Goal: Book appointment/travel/reservation

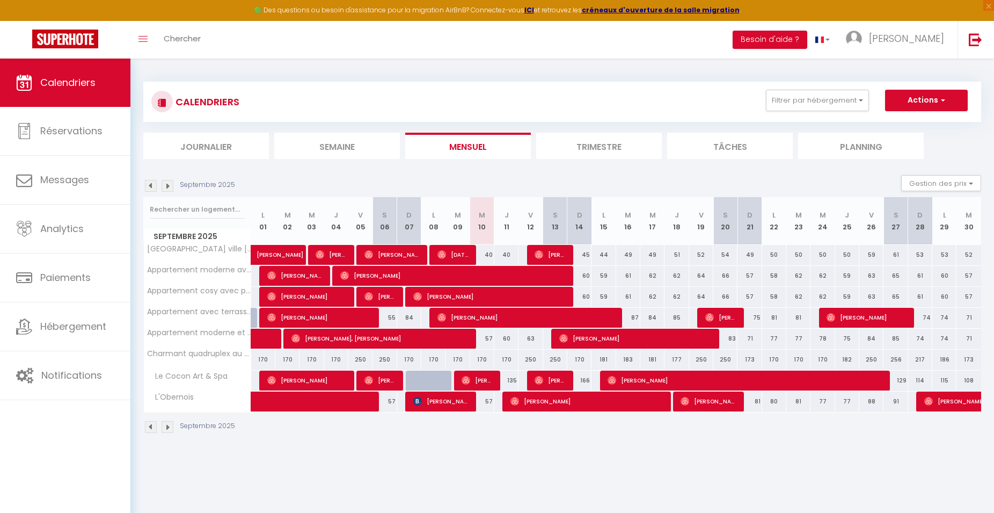
click at [170, 185] on img at bounding box center [168, 186] width 12 height 12
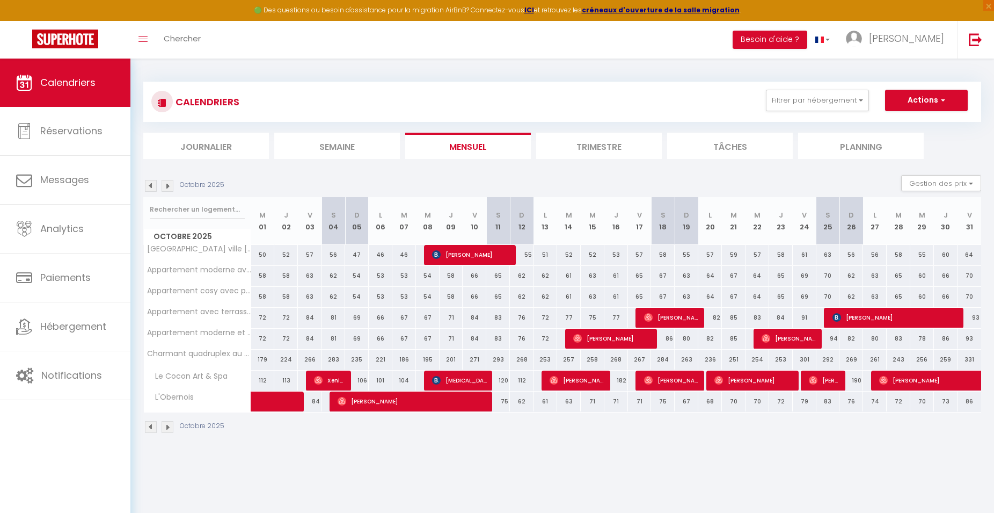
click at [151, 183] on img at bounding box center [151, 186] width 12 height 12
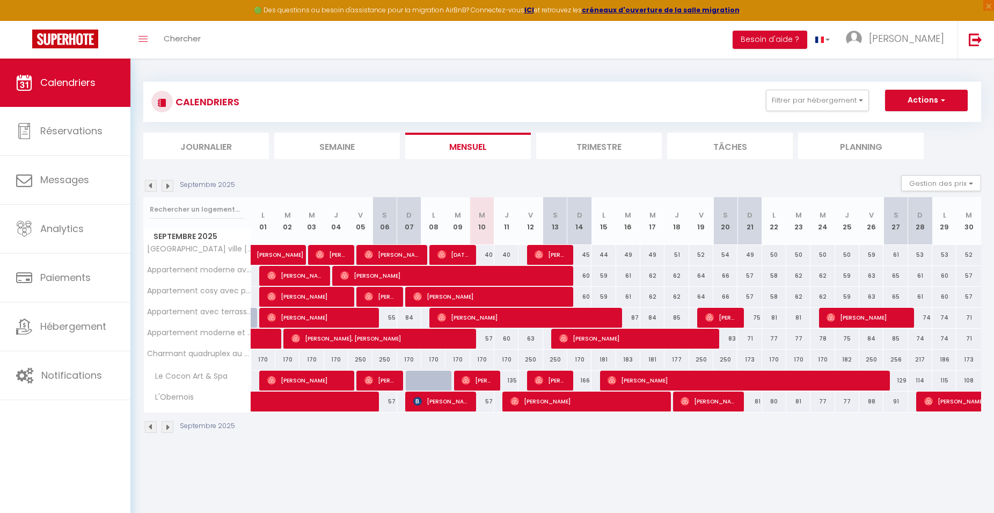
click at [206, 243] on span "Septembre 2025" at bounding box center [197, 237] width 107 height 16
click at [206, 249] on span "[GEOGRAPHIC_DATA] ville [PERSON_NAME][GEOGRAPHIC_DATA]" at bounding box center [273, 244] width 243 height 13
click at [168, 188] on img at bounding box center [168, 186] width 12 height 12
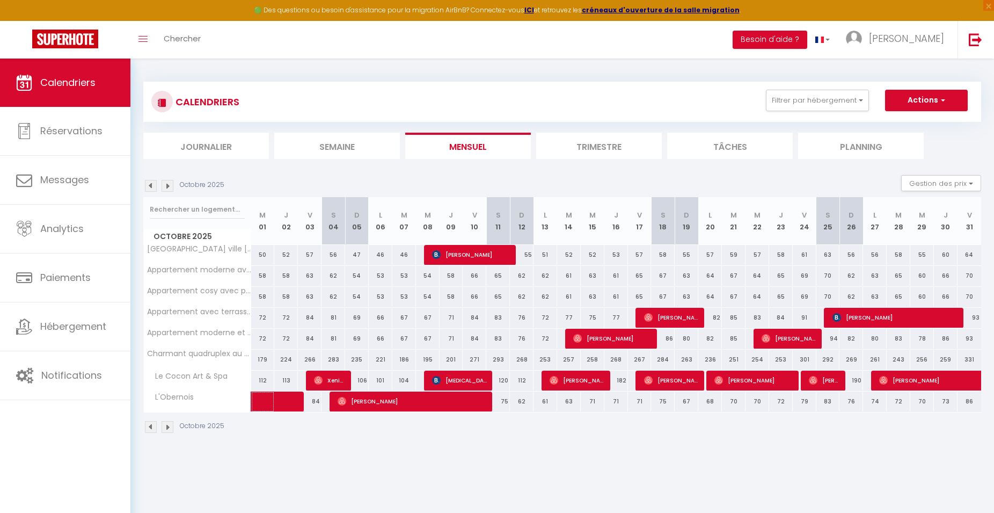
click at [277, 403] on span at bounding box center [291, 401] width 49 height 20
select select "OK"
select select "0"
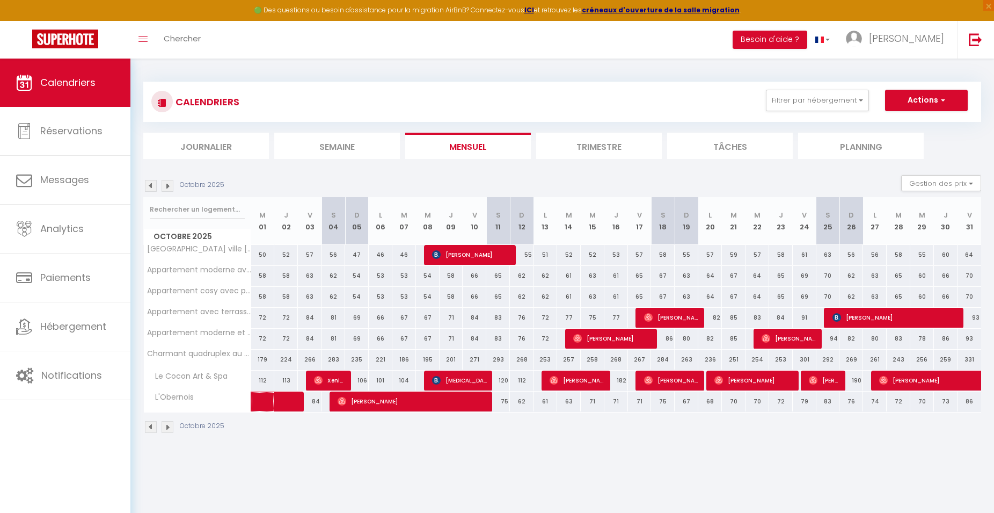
select select "1"
select select
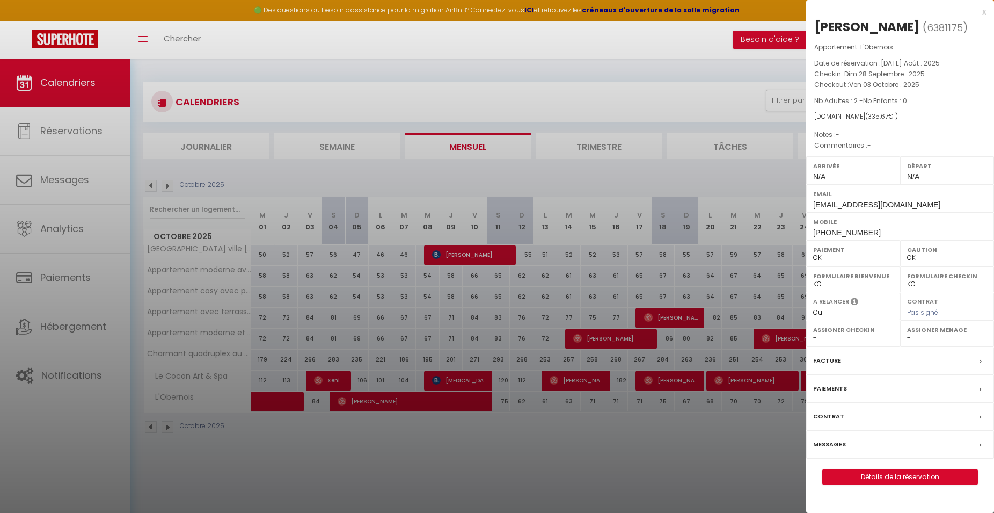
click at [275, 428] on div at bounding box center [497, 256] width 994 height 513
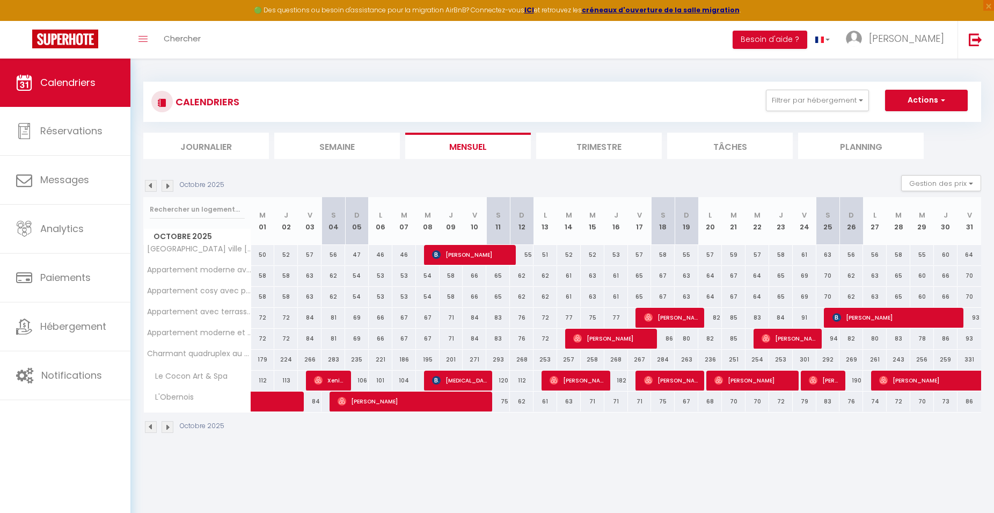
click at [356, 402] on span "[PERSON_NAME]" at bounding box center [413, 401] width 150 height 20
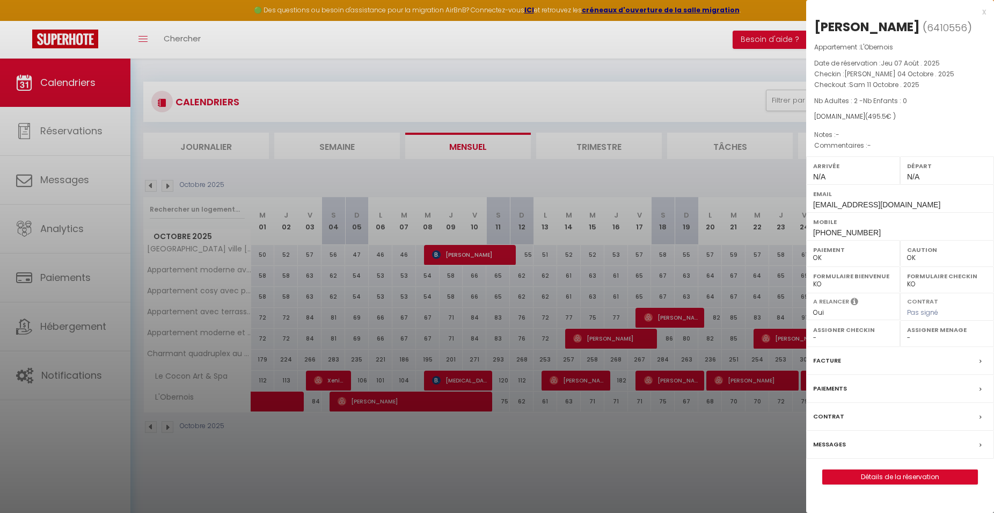
click at [356, 437] on div at bounding box center [497, 256] width 994 height 513
